Goal: Check status: Check status

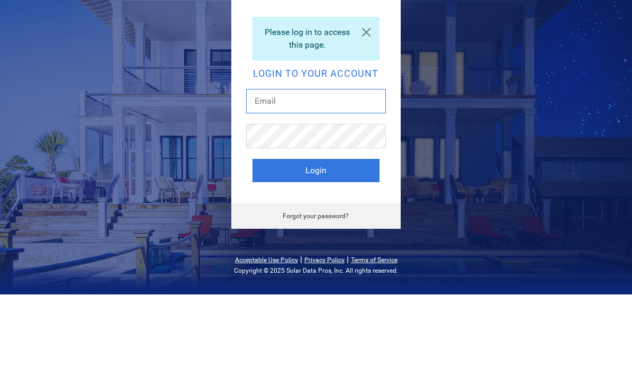
type input "[PERSON_NAME][EMAIL_ADDRESS][DOMAIN_NAME]"
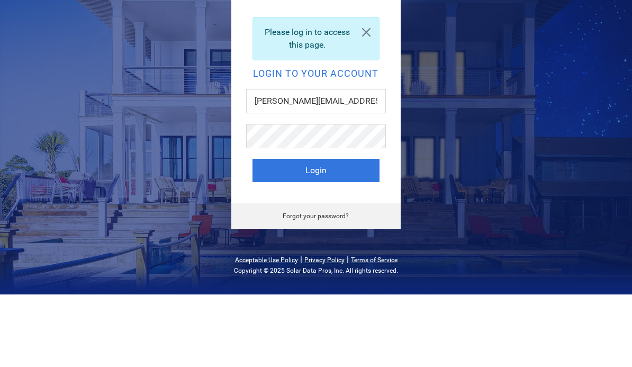
click at [315, 231] on button "Login" at bounding box center [315, 242] width 127 height 23
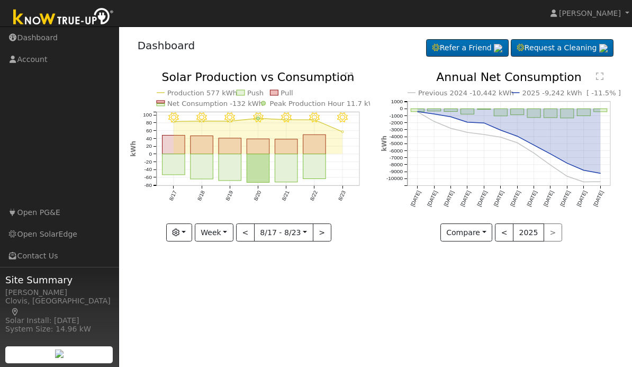
click at [192, 231] on button "button" at bounding box center [179, 232] width 26 height 18
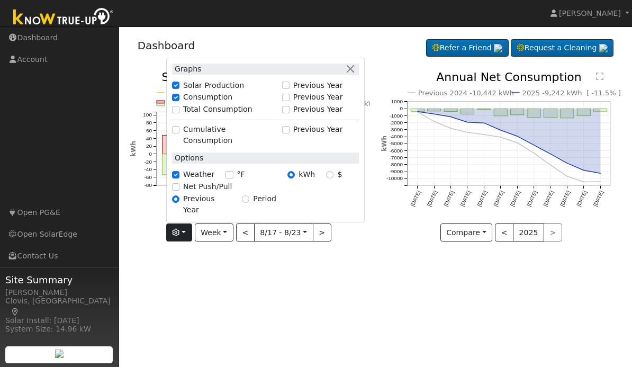
click at [215, 192] on label "Net Push/Pull" at bounding box center [207, 186] width 49 height 11
click at [179, 190] on input "Net Push/Pull" at bounding box center [175, 186] width 7 height 7
checkbox input "true"
click at [329, 316] on div "User Profile First name Last name Email Email Notifications No Emails No Emails…" at bounding box center [375, 196] width 513 height 340
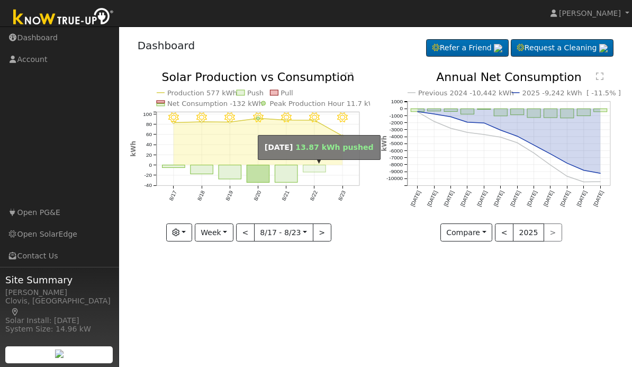
click at [315, 168] on rect "onclick=""" at bounding box center [314, 168] width 23 height 7
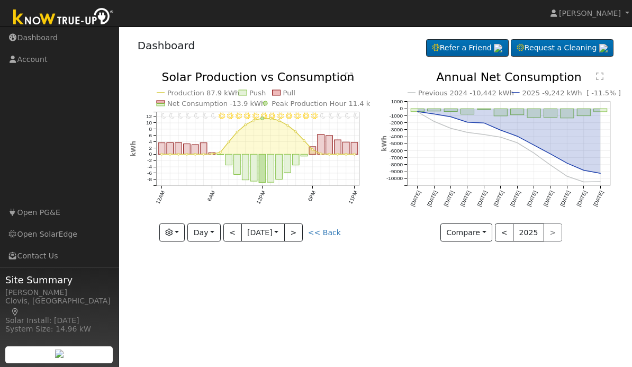
click at [236, 233] on button "<" at bounding box center [232, 232] width 19 height 18
click at [303, 233] on button ">" at bounding box center [293, 232] width 19 height 18
click at [239, 232] on button "<" at bounding box center [232, 232] width 19 height 18
click at [303, 232] on button ">" at bounding box center [293, 232] width 19 height 18
type input "[DATE]"
